Goal: Information Seeking & Learning: Learn about a topic

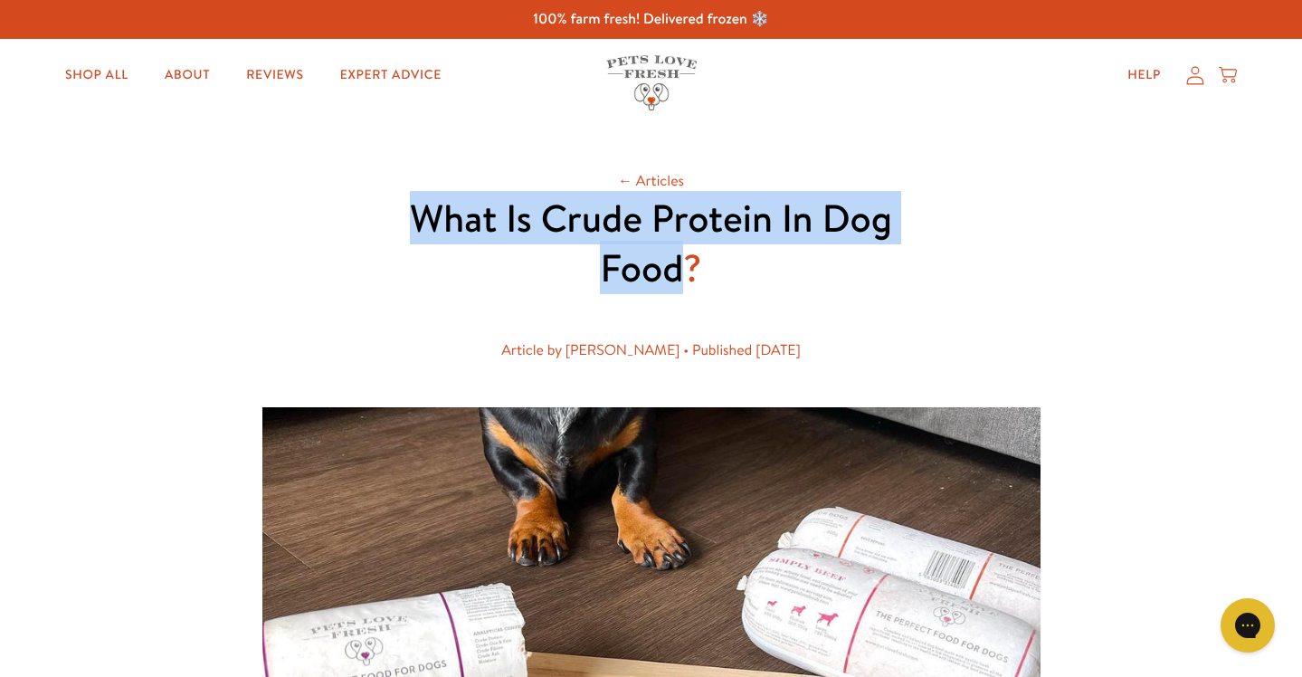
drag, startPoint x: 686, startPoint y: 272, endPoint x: 378, endPoint y: 219, distance: 312.2
click at [378, 219] on h1 "What Is Crude Protein In Dog Food?" at bounding box center [651, 243] width 579 height 99
copy h1 "What Is Crude Protein In Dog Food"
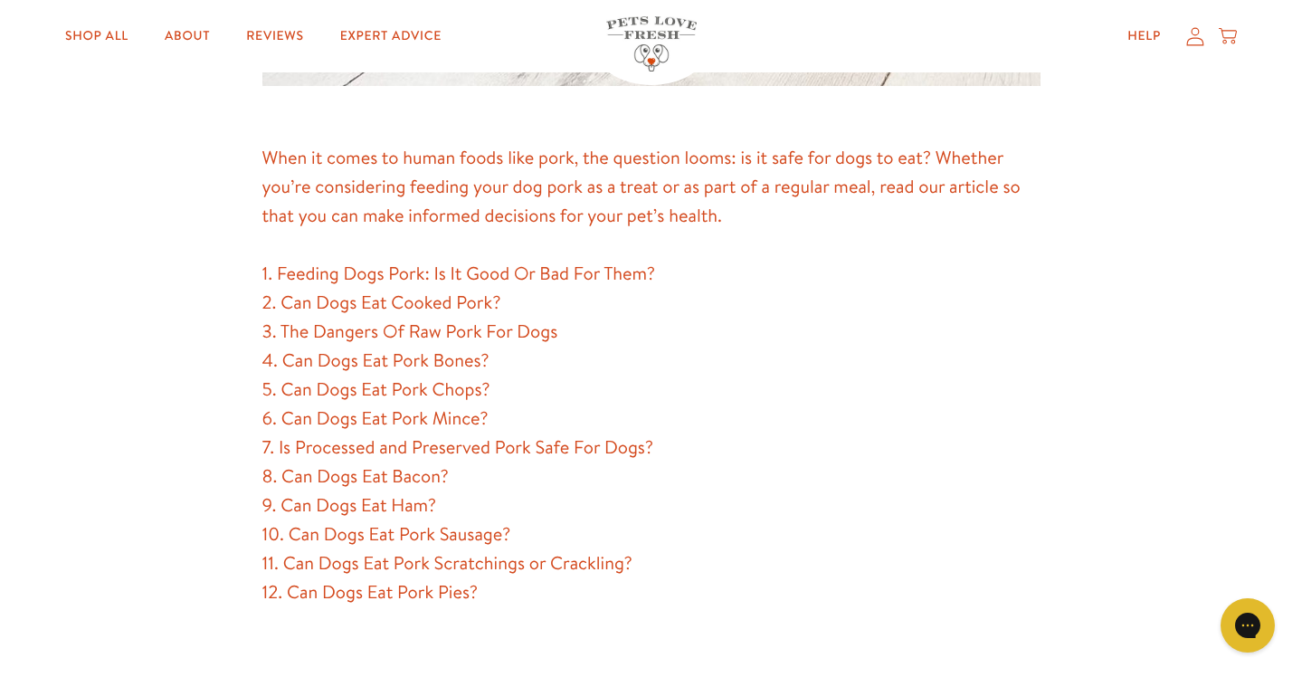
scroll to position [1069, 0]
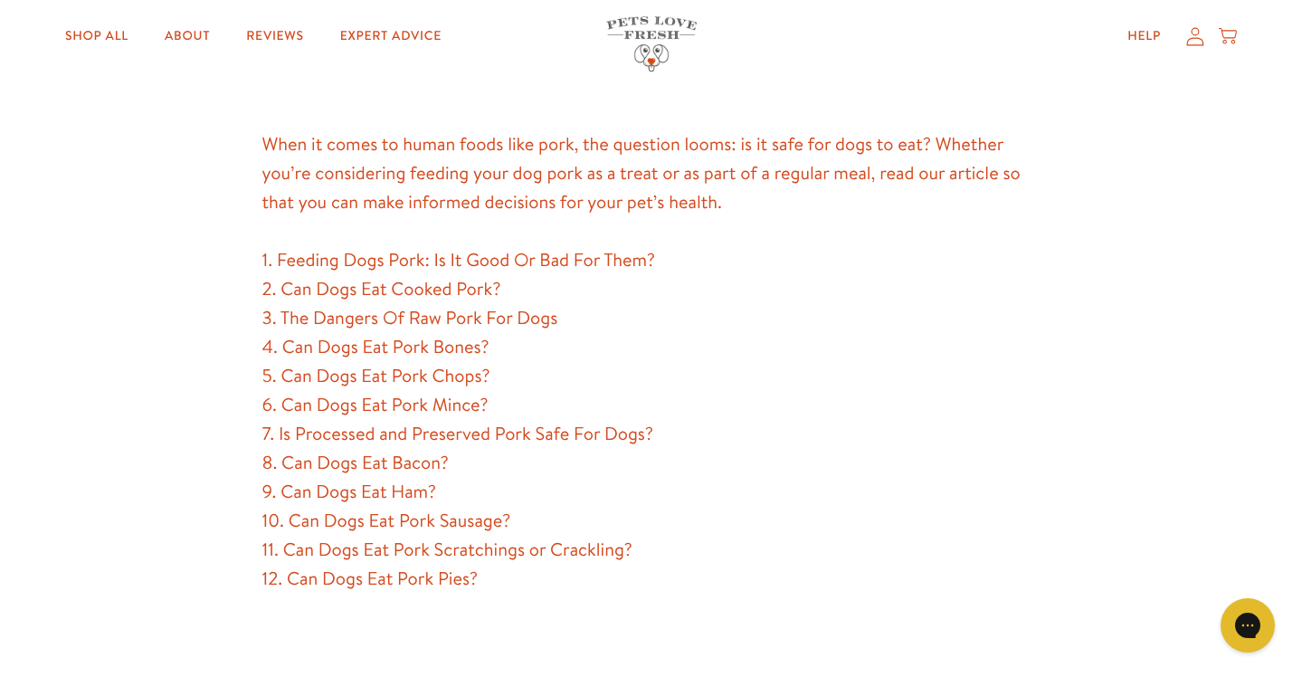
click at [400, 291] on p "1. Feeding Dogs Pork: Is It Good Or Bad For Them? 2. Can Dogs Eat Cooked Pork? …" at bounding box center [651, 420] width 778 height 348
click at [393, 313] on p "1. Feeding Dogs Pork: Is It Good Or Bad For Them? 2. Can Dogs Eat Cooked Pork? …" at bounding box center [651, 420] width 778 height 348
click at [397, 262] on p "1. Feeding Dogs Pork: Is It Good Or Bad For Them? 2. Can Dogs Eat Cooked Pork? …" at bounding box center [651, 420] width 778 height 348
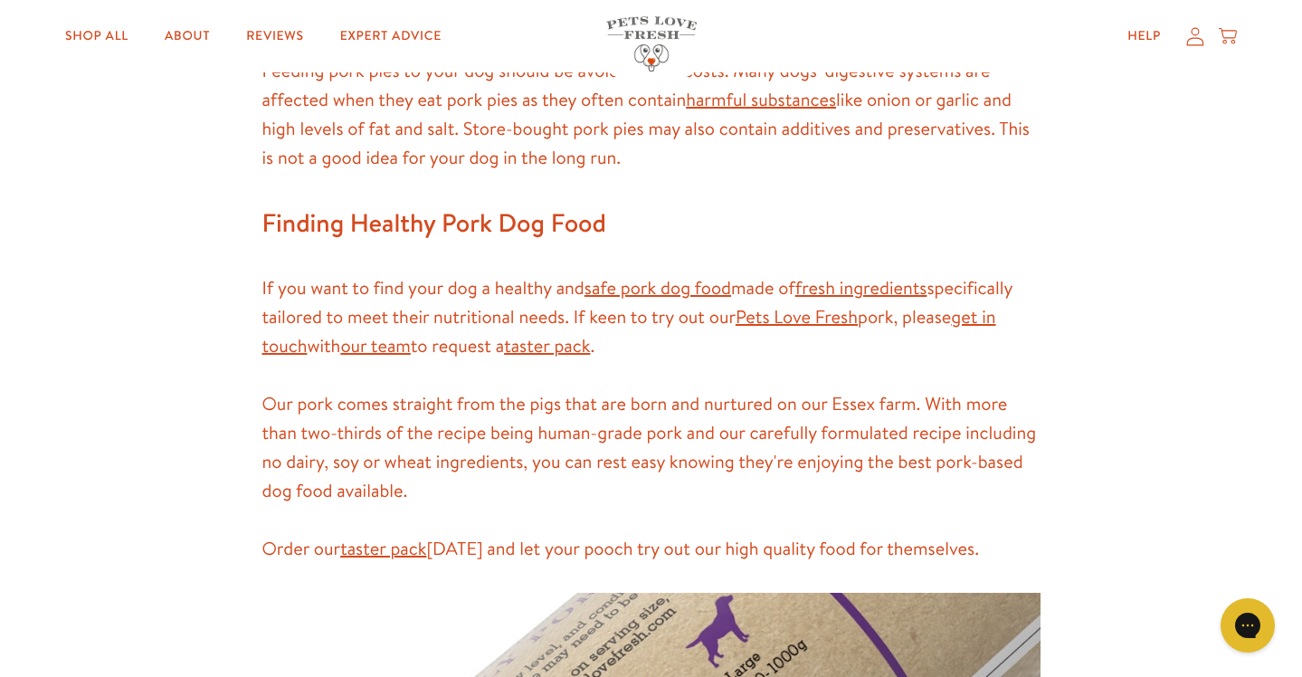
scroll to position [5180, 0]
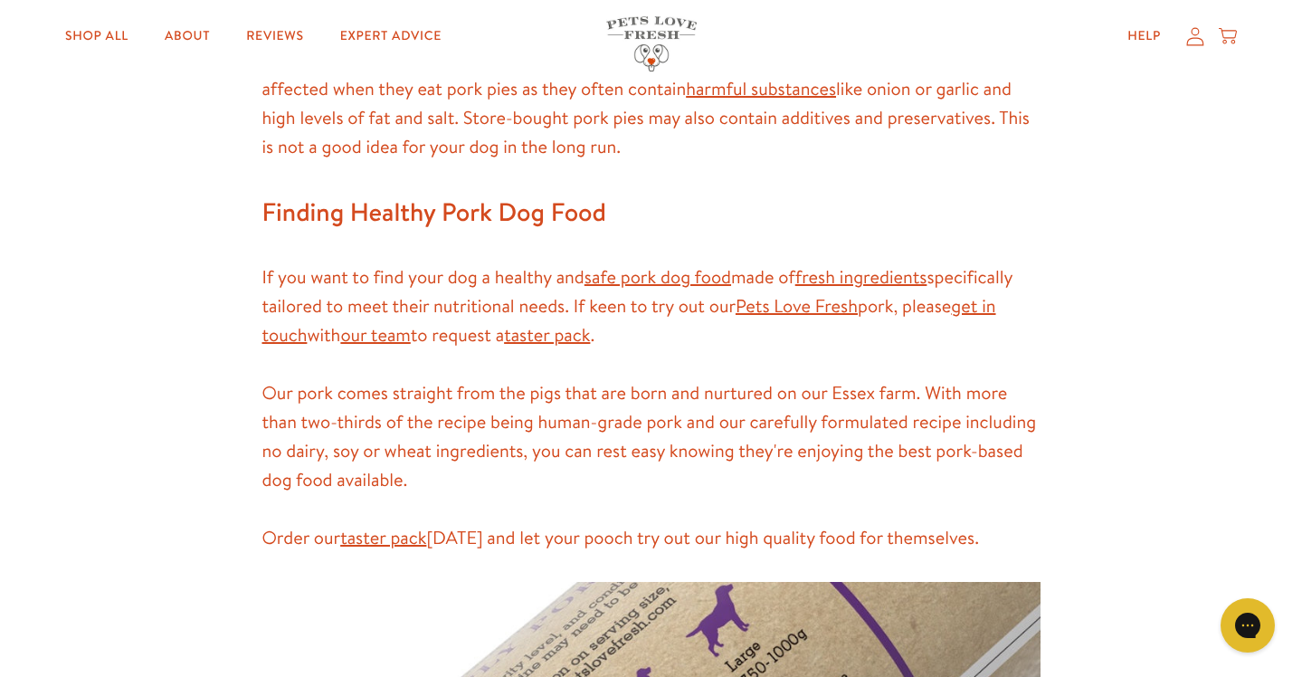
click at [987, 524] on p "Order our taster pack today and let your pooch try out our high quality food fo…" at bounding box center [651, 538] width 778 height 29
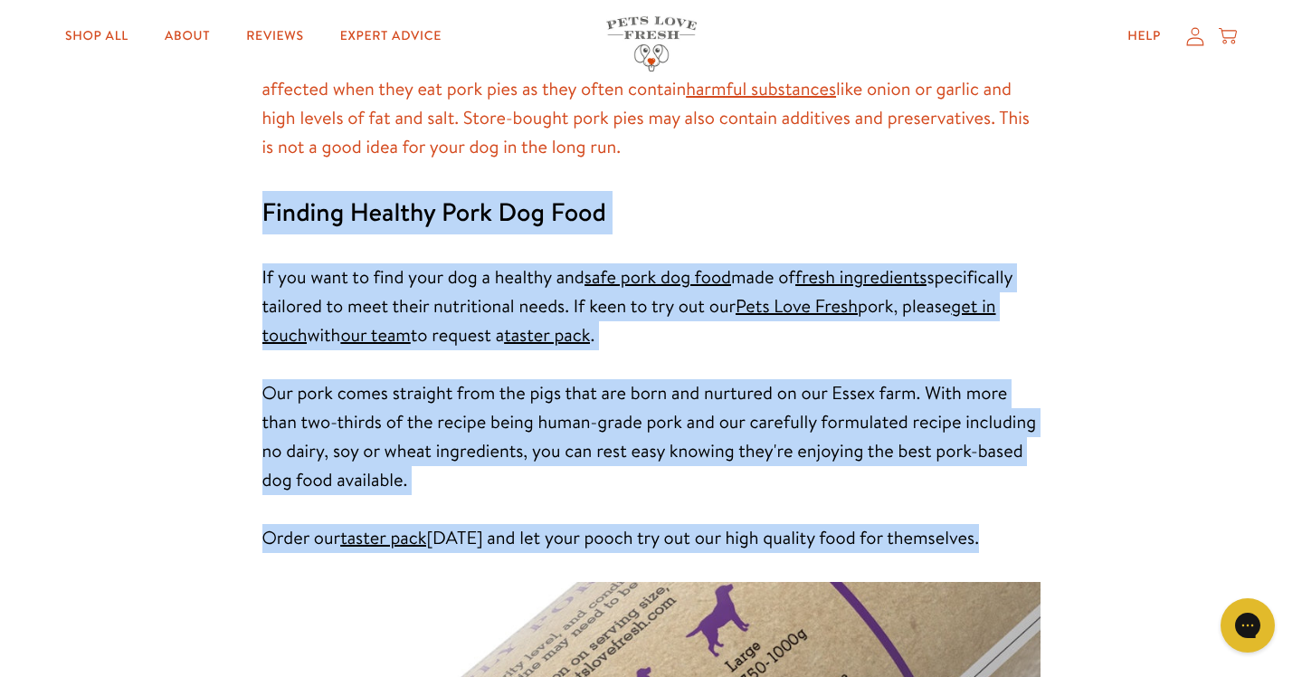
drag, startPoint x: 987, startPoint y: 510, endPoint x: 229, endPoint y: 176, distance: 828.4
copy div "Finding Healthy Pork Dog Food If you want to find your dog a healthy and safe p…"
click at [679, 320] on p "If you want to find your dog a healthy and safe pork dog food made of fresh ing…" at bounding box center [651, 306] width 778 height 87
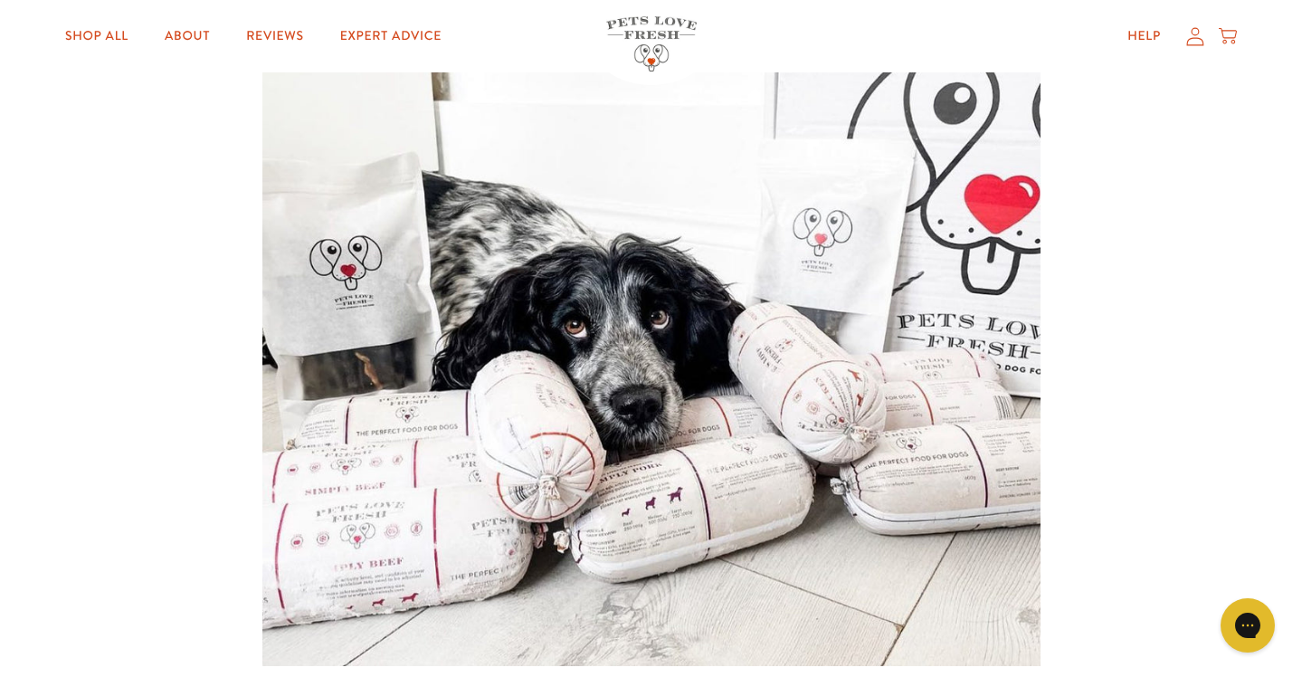
scroll to position [0, 0]
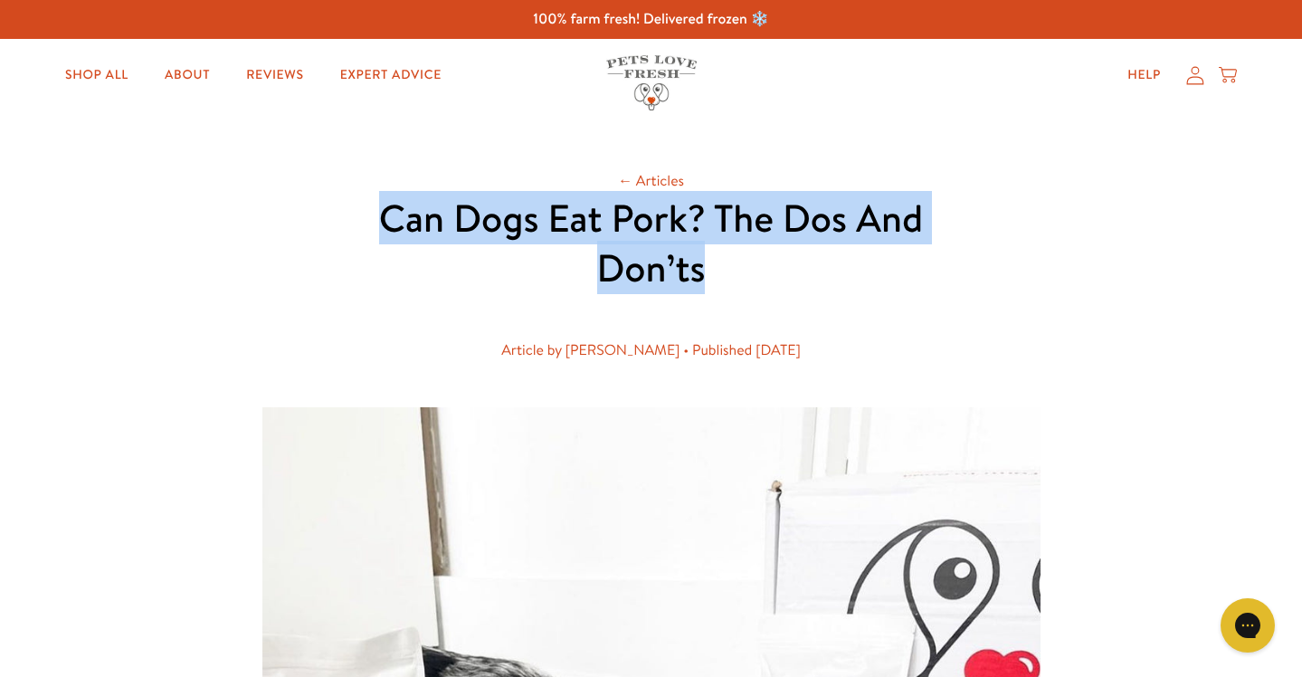
drag, startPoint x: 709, startPoint y: 274, endPoint x: 334, endPoint y: 223, distance: 378.2
copy h1 "Can Dogs Eat Pork? The Dos And Don’ts"
click at [652, 360] on div "Article by [PERSON_NAME] • Published [DATE]" at bounding box center [651, 351] width 521 height 24
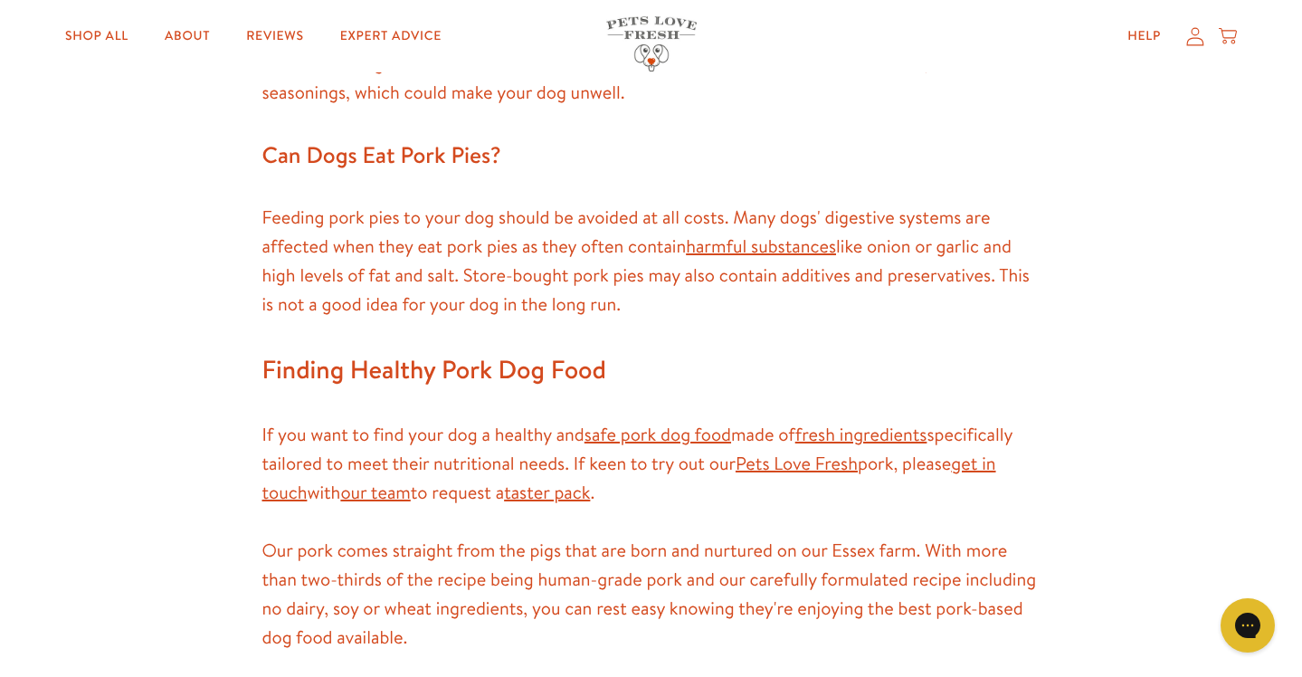
scroll to position [5211, 0]
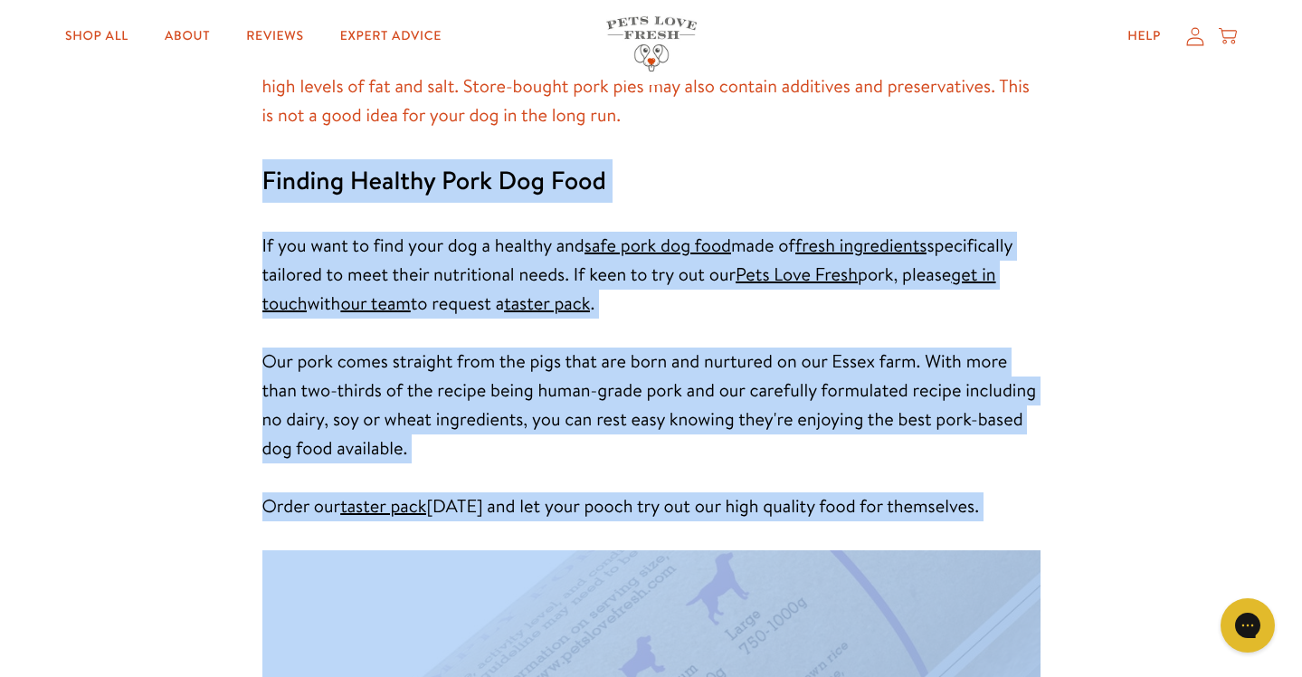
drag, startPoint x: 258, startPoint y: 148, endPoint x: 990, endPoint y: 506, distance: 814.8
copy div "Finding Healthy Pork Dog Food If you want to find your dog a healthy and safe p…"
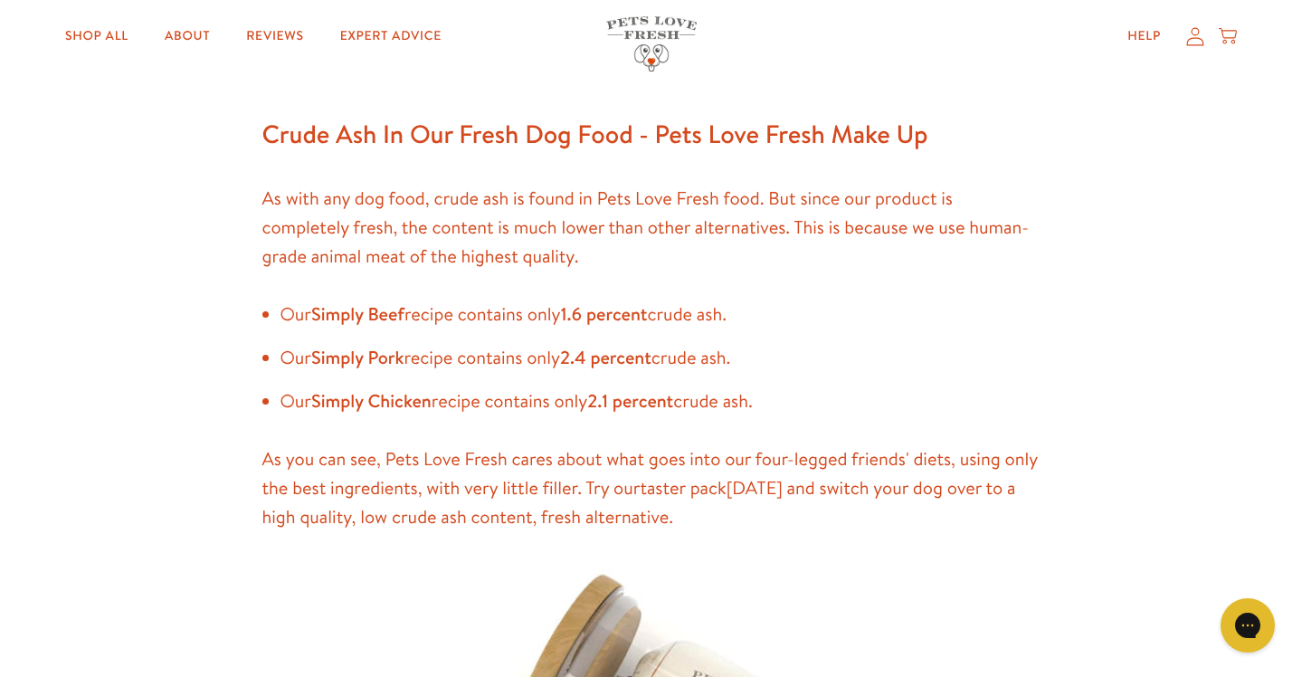
scroll to position [2366, 0]
drag, startPoint x: 264, startPoint y: 128, endPoint x: 802, endPoint y: 525, distance: 668.5
copy div "Crude Ash In Our Fresh Dog Food - Pets Love Fresh Make Up As with any dog food,…"
